Goal: Use online tool/utility: Utilize a website feature to perform a specific function

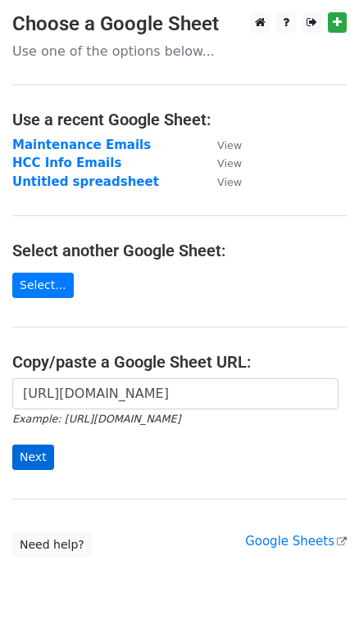
scroll to position [0, 359]
type input "https://docs.google.com/spreadsheets/d/1Z3KEDZva3yhC-cz2H174SZnR-mt0YU_PnhSVI01…"
click at [38, 457] on input "Next" at bounding box center [33, 457] width 42 height 25
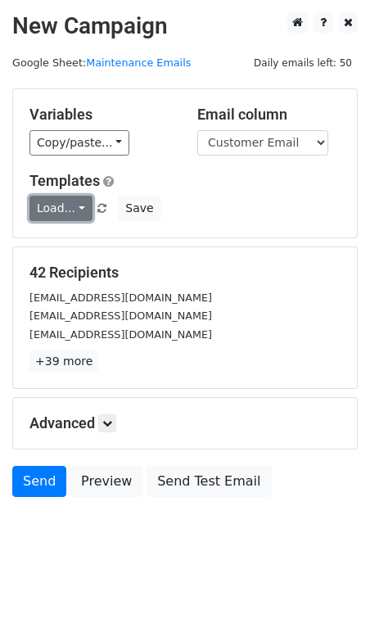
click at [66, 215] on link "Load..." at bounding box center [60, 208] width 63 height 25
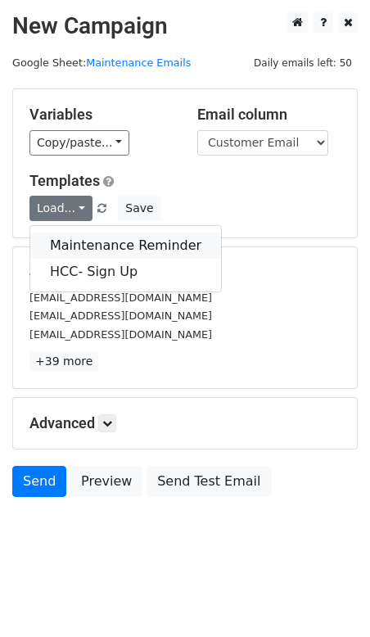
click at [91, 244] on link "Maintenance Reminder" at bounding box center [125, 246] width 191 height 26
